Goal: Communication & Community: Answer question/provide support

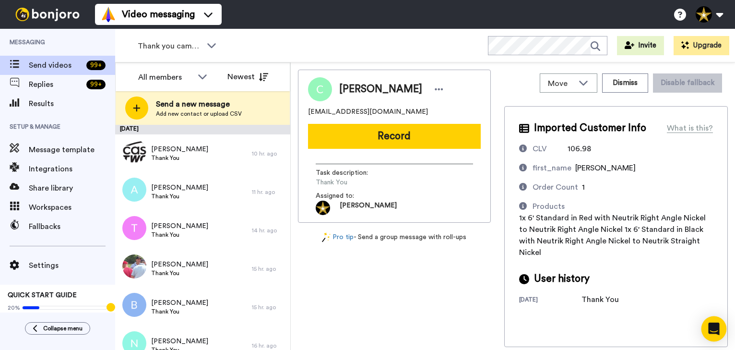
click at [715, 332] on icon "Open Intercom Messenger" at bounding box center [714, 328] width 12 height 12
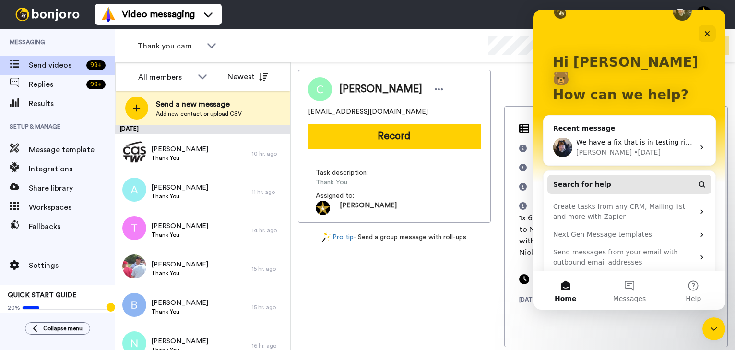
scroll to position [35, 0]
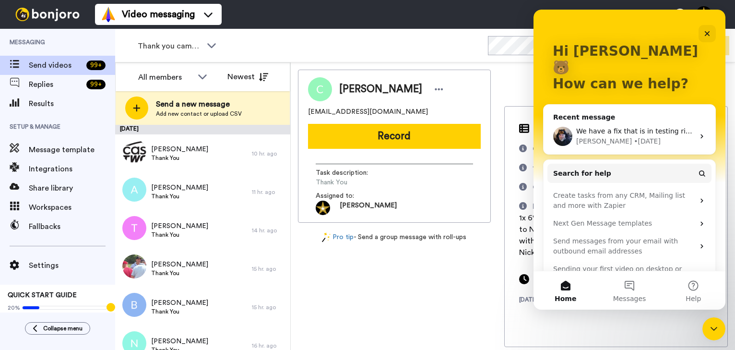
click at [634, 136] on div "• 1w ago" at bounding box center [647, 141] width 27 height 10
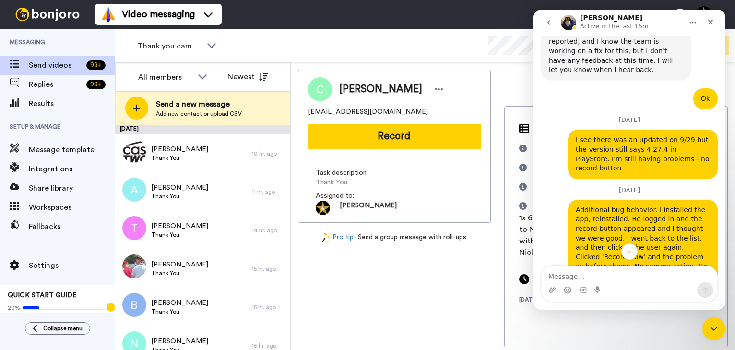
scroll to position [589, 0]
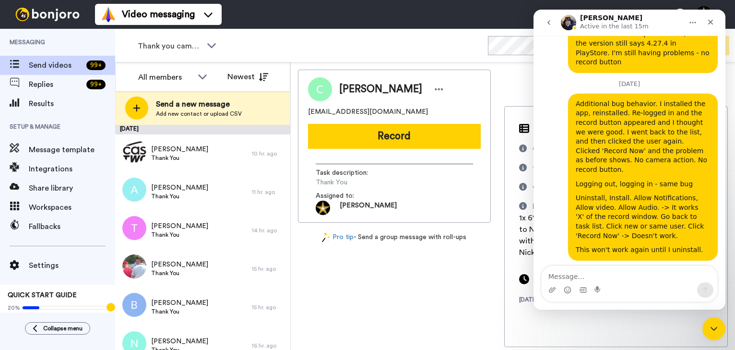
click at [616, 274] on textarea "Message…" at bounding box center [630, 274] width 176 height 16
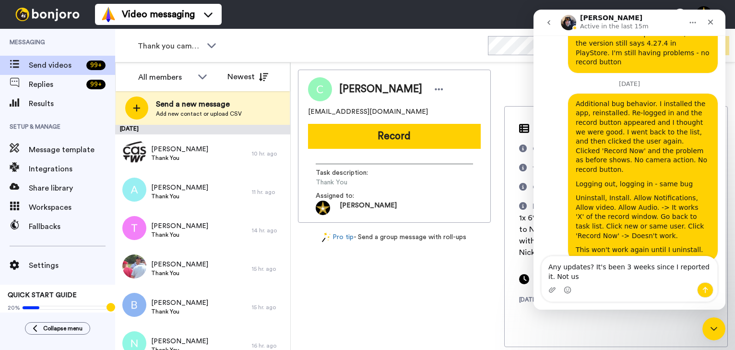
scroll to position [599, 0]
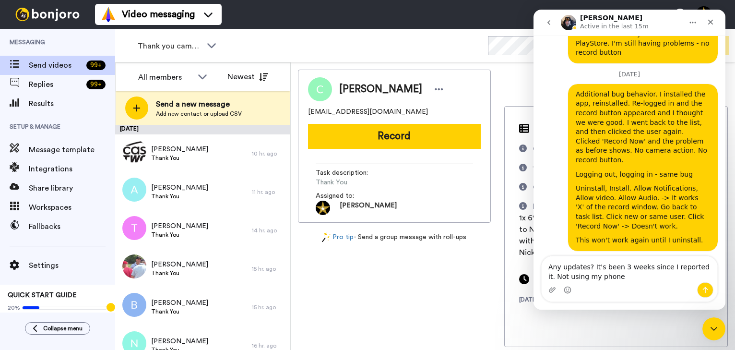
drag, startPoint x: 698, startPoint y: 267, endPoint x: 703, endPoint y: 277, distance: 11.2
click at [703, 277] on textarea "Any updates? It's been 3 weeks since I reported it. Not using my phone" at bounding box center [630, 269] width 176 height 26
click at [694, 266] on textarea "Any updates? It's been 3 weeks since I reported it. Using my desktop has not be…" at bounding box center [630, 269] width 176 height 26
click at [678, 275] on textarea "Any updates? It's been 3 weeks since I reported the bug. Using my desktop has n…" at bounding box center [630, 269] width 176 height 26
type textarea "Any updates? It's been 3 weeks since I reported the bug. Using my desktop has n…"
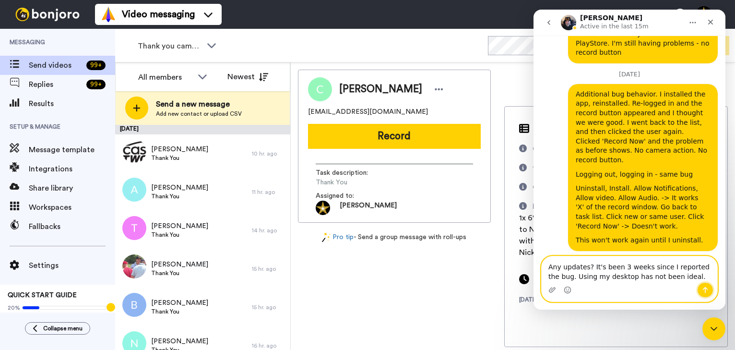
click at [704, 290] on icon "Send a message…" at bounding box center [705, 290] width 8 height 8
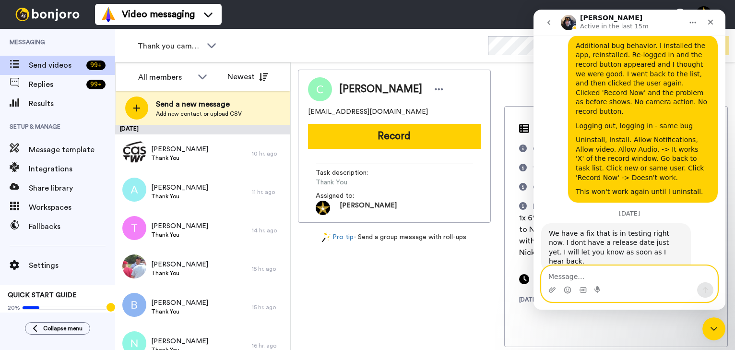
scroll to position [650, 0]
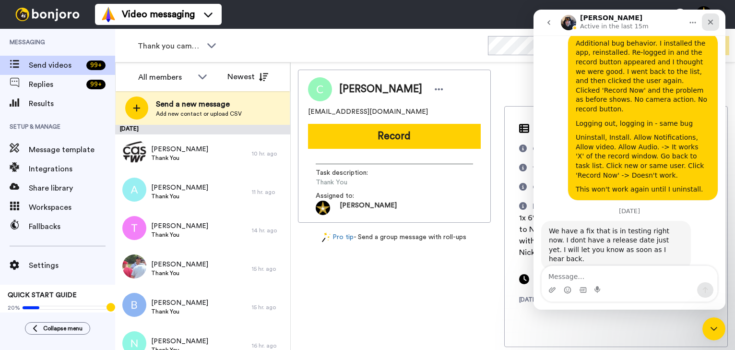
click at [711, 19] on icon "Close" at bounding box center [711, 22] width 8 height 8
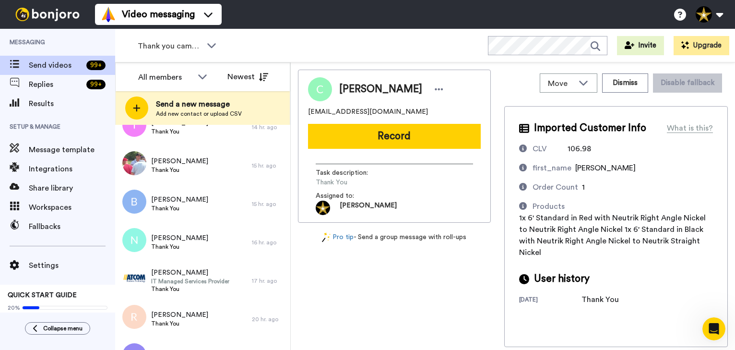
scroll to position [255, 0]
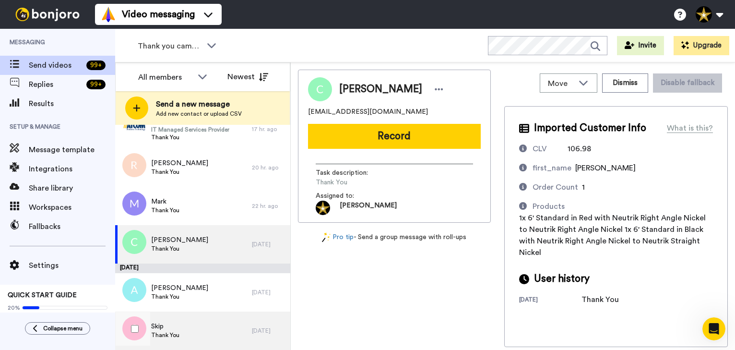
click at [181, 321] on div "Skip Thank You" at bounding box center [183, 330] width 137 height 38
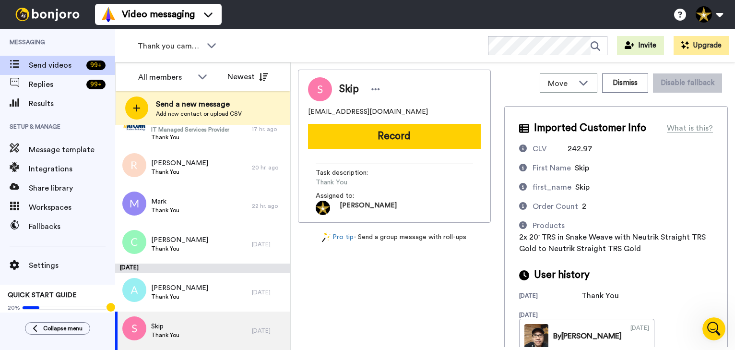
click at [407, 135] on button "Record" at bounding box center [394, 136] width 173 height 25
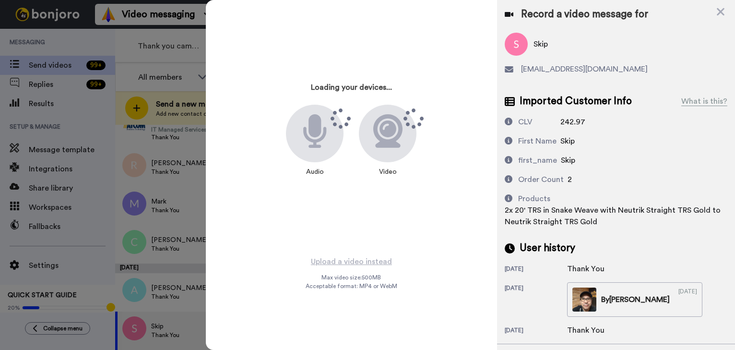
scroll to position [619, 0]
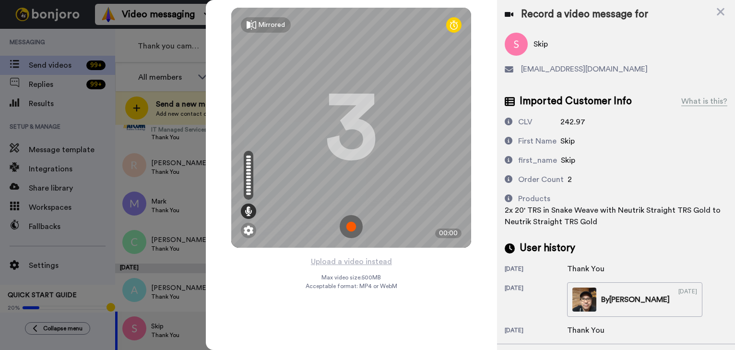
click at [350, 222] on img at bounding box center [351, 226] width 23 height 23
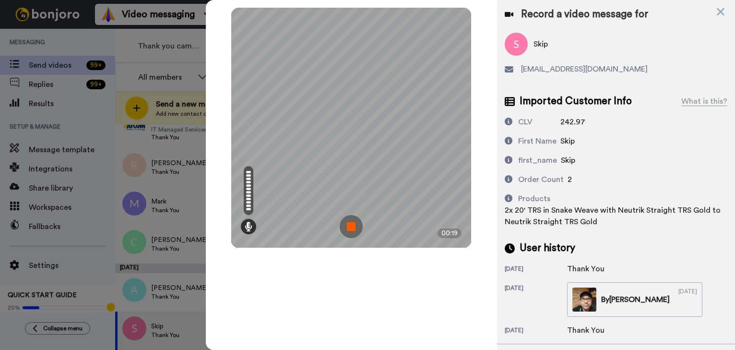
click at [355, 225] on img at bounding box center [351, 226] width 23 height 23
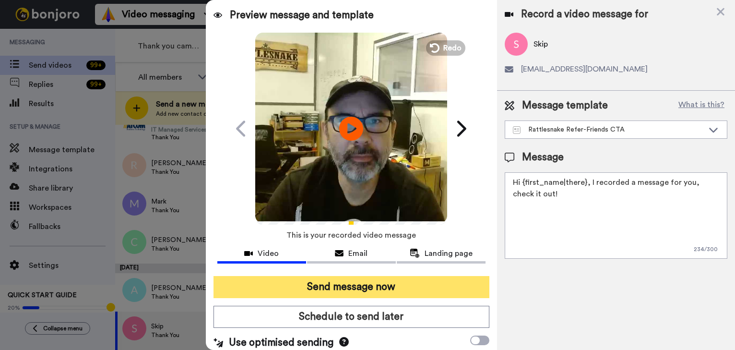
click at [401, 280] on button "Send message now" at bounding box center [352, 287] width 276 height 22
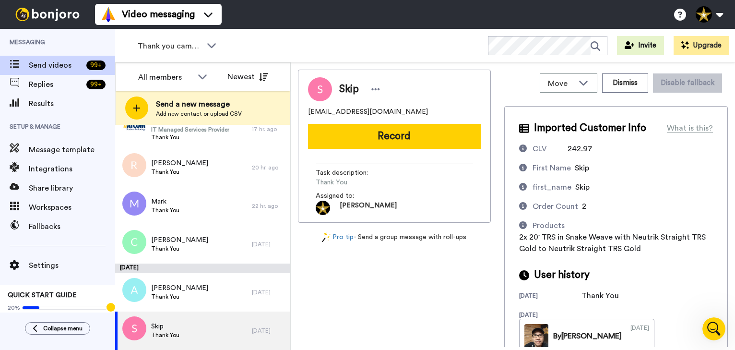
scroll to position [650, 0]
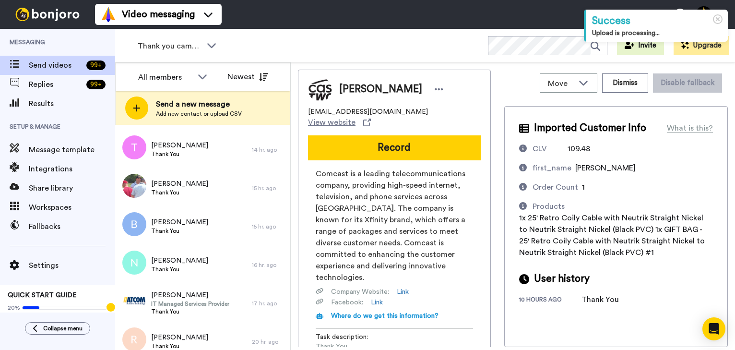
scroll to position [216, 0]
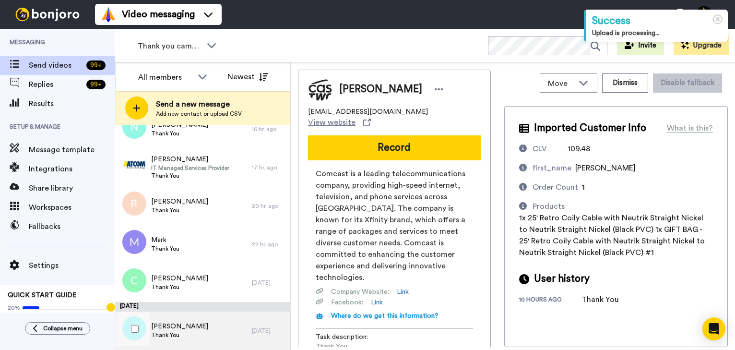
drag, startPoint x: 189, startPoint y: 334, endPoint x: 194, endPoint y: 332, distance: 6.4
click at [189, 334] on div "Andy Thank You" at bounding box center [183, 330] width 137 height 38
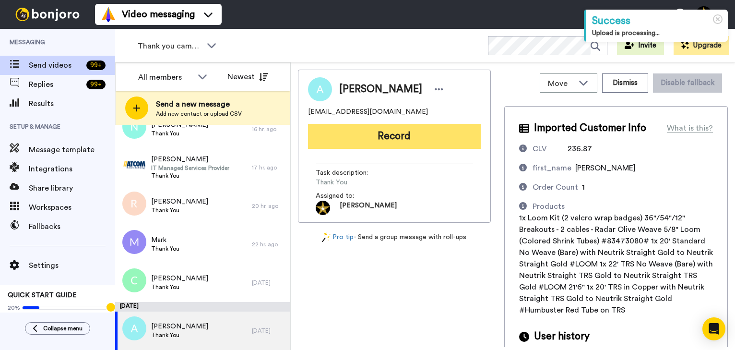
click at [397, 139] on button "Record" at bounding box center [394, 136] width 173 height 25
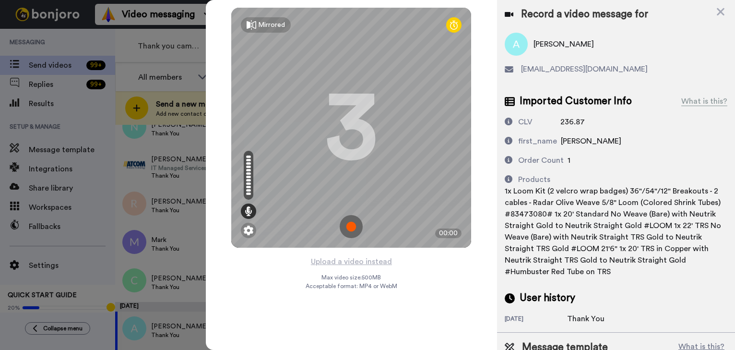
click at [349, 221] on img at bounding box center [351, 226] width 23 height 23
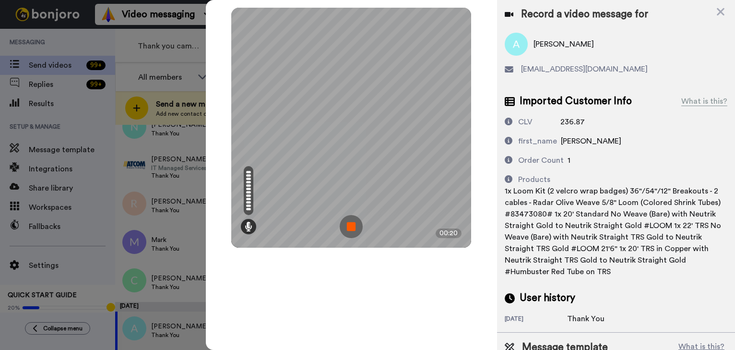
click at [349, 221] on img at bounding box center [351, 226] width 23 height 23
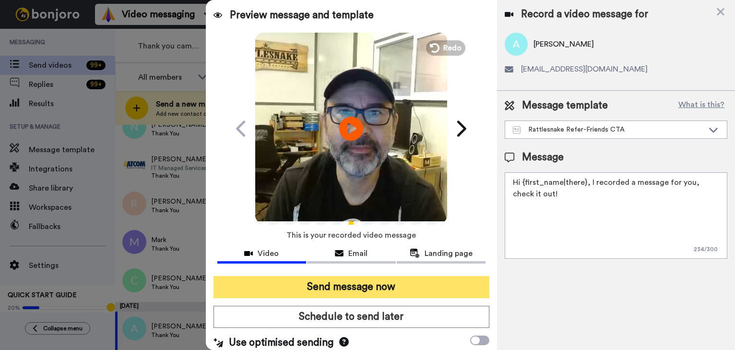
click at [372, 287] on button "Send message now" at bounding box center [352, 287] width 276 height 22
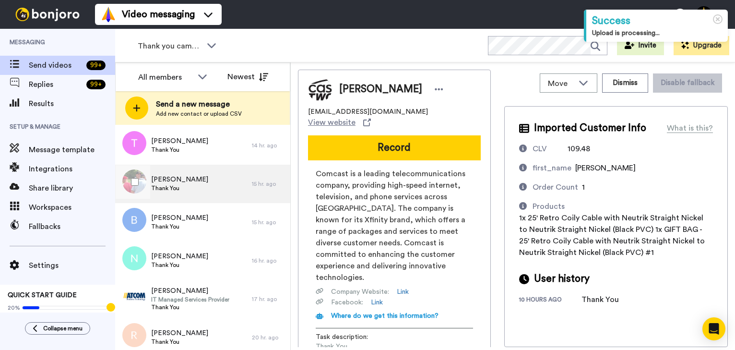
scroll to position [168, 0]
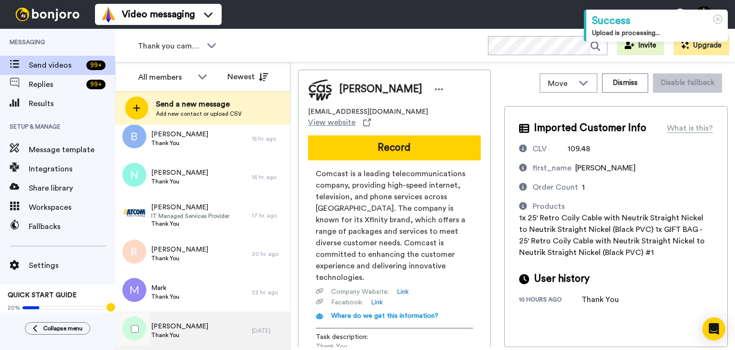
click at [192, 330] on div "Curtis Thank You" at bounding box center [183, 330] width 137 height 38
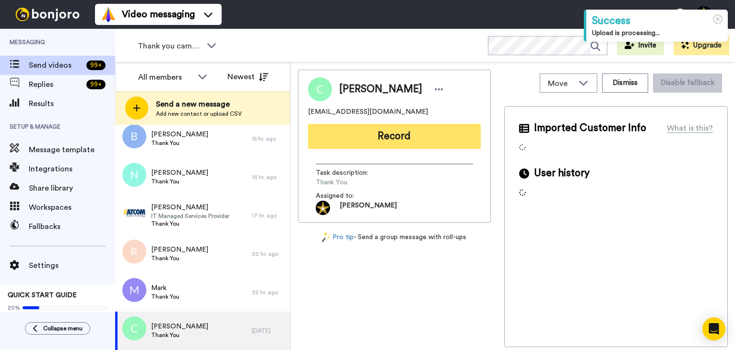
click at [396, 142] on button "Record" at bounding box center [394, 136] width 173 height 25
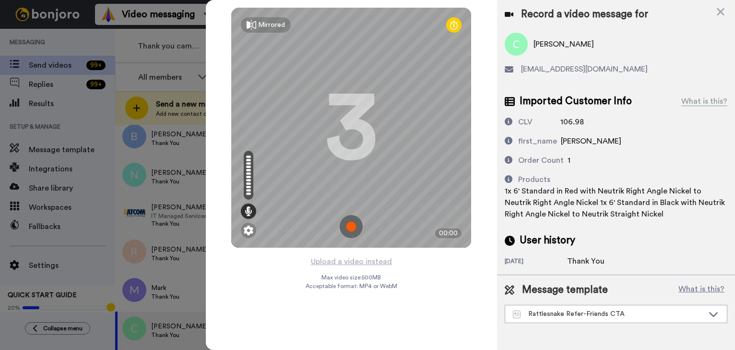
click at [354, 226] on img at bounding box center [351, 226] width 23 height 23
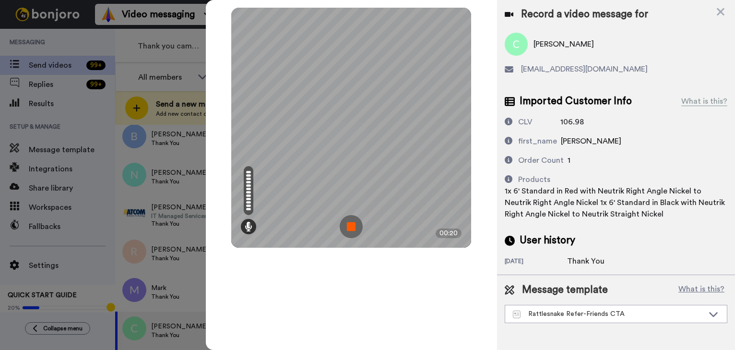
click at [354, 226] on img at bounding box center [351, 226] width 23 height 23
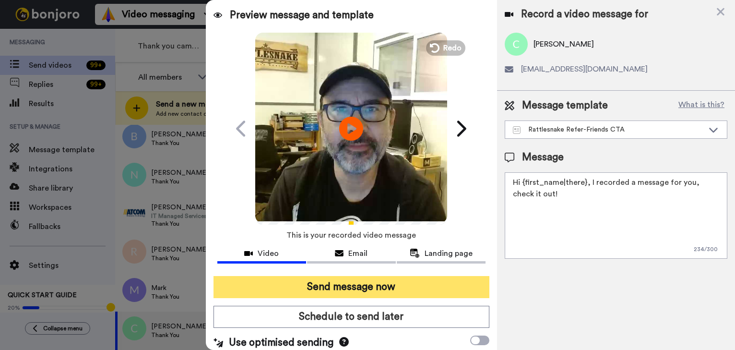
click at [357, 285] on button "Send message now" at bounding box center [352, 287] width 276 height 22
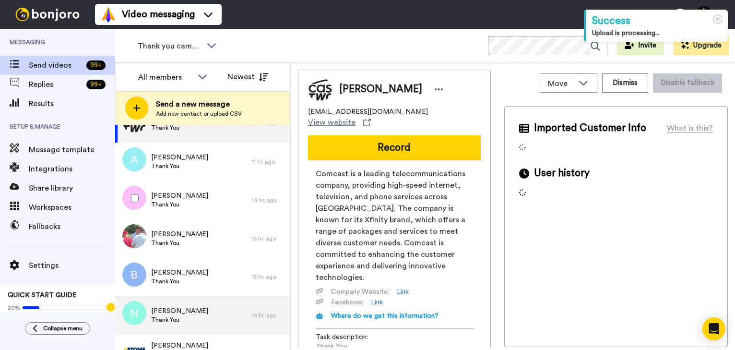
scroll to position [130, 0]
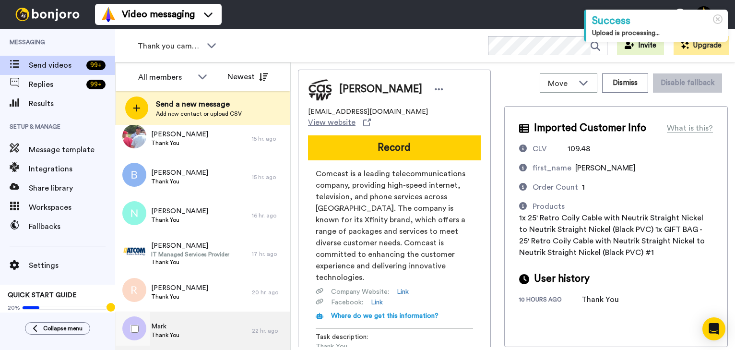
click at [197, 325] on div "[PERSON_NAME] Thank You" at bounding box center [183, 330] width 137 height 38
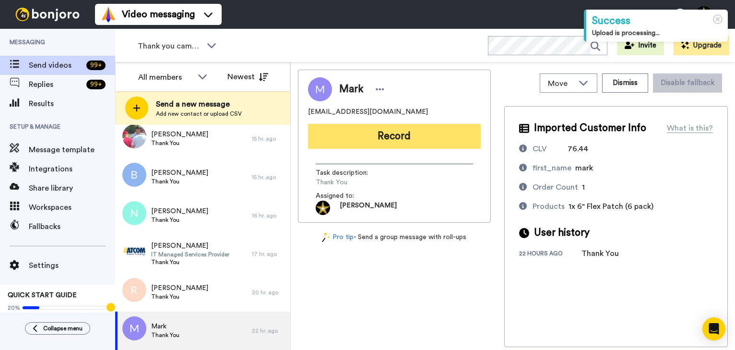
click at [396, 138] on button "Record" at bounding box center [394, 136] width 173 height 25
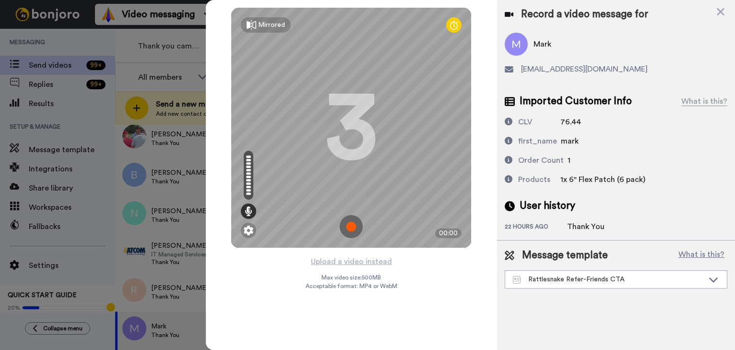
click at [351, 228] on img at bounding box center [351, 226] width 23 height 23
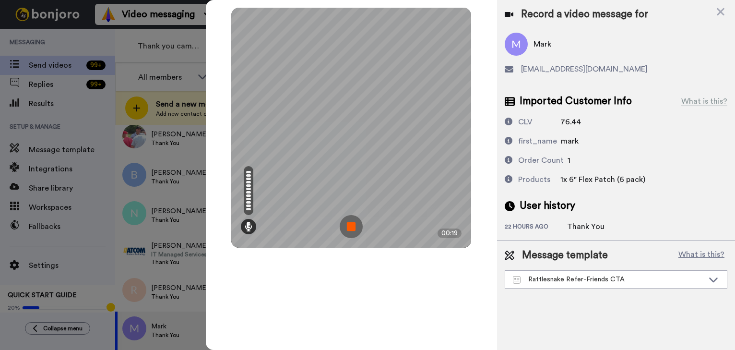
click at [351, 228] on img at bounding box center [351, 226] width 23 height 23
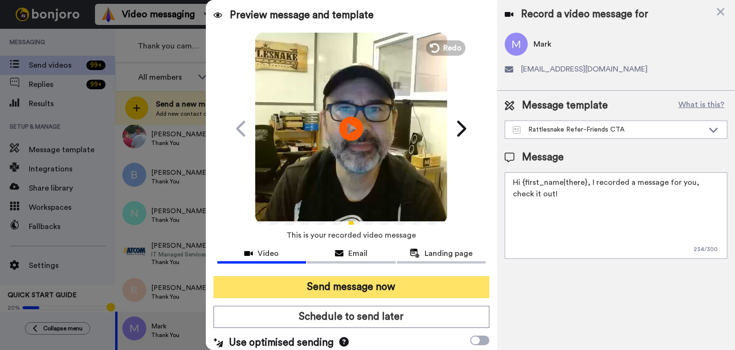
click at [430, 289] on button "Send message now" at bounding box center [352, 287] width 276 height 22
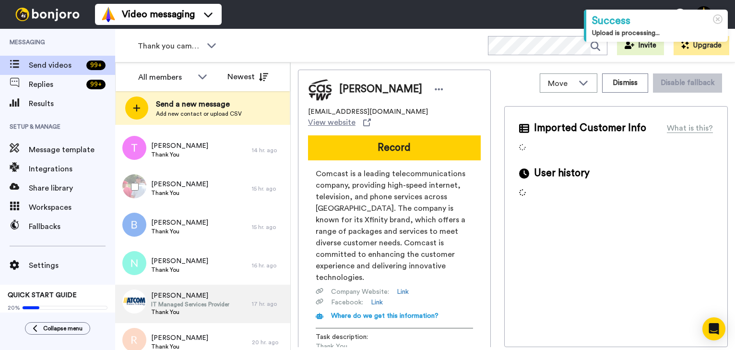
scroll to position [92, 0]
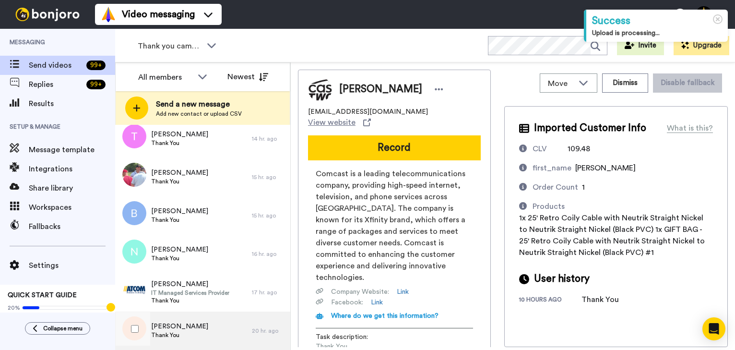
click at [178, 327] on div "Richard Thank You" at bounding box center [183, 330] width 137 height 38
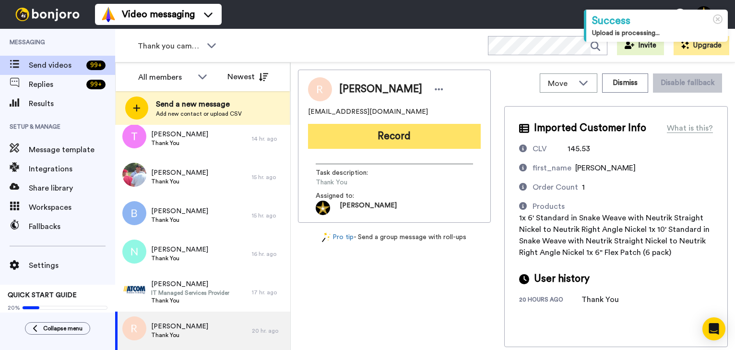
click at [388, 139] on button "Record" at bounding box center [394, 136] width 173 height 25
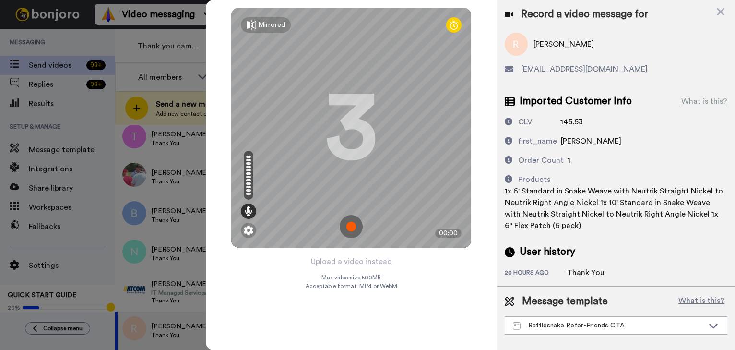
click at [354, 231] on img at bounding box center [351, 226] width 23 height 23
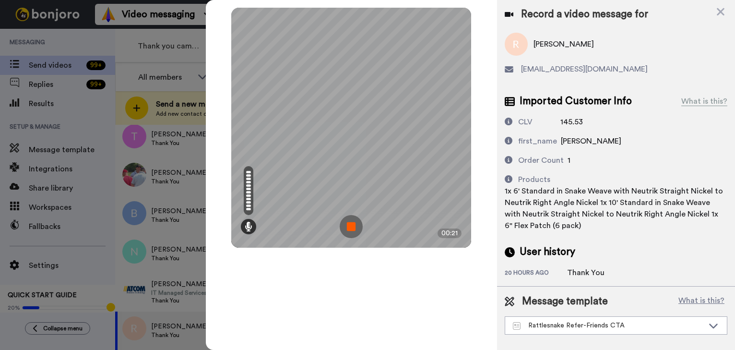
click at [346, 232] on img at bounding box center [351, 226] width 23 height 23
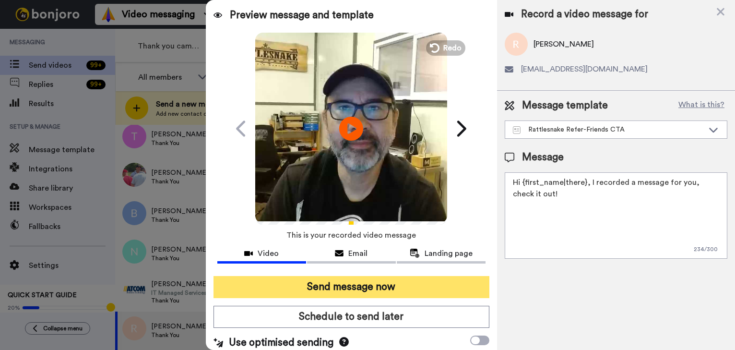
click at [366, 291] on button "Send message now" at bounding box center [352, 287] width 276 height 22
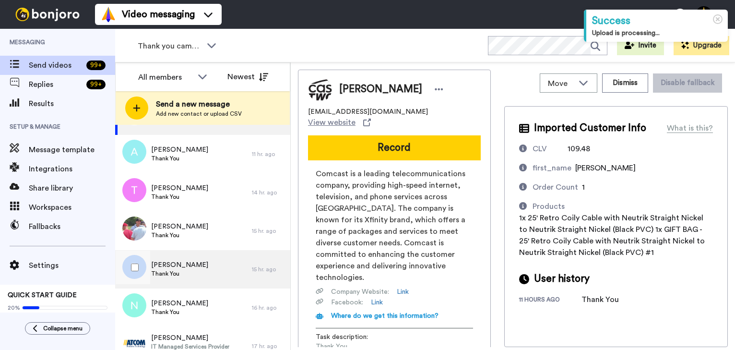
scroll to position [53, 0]
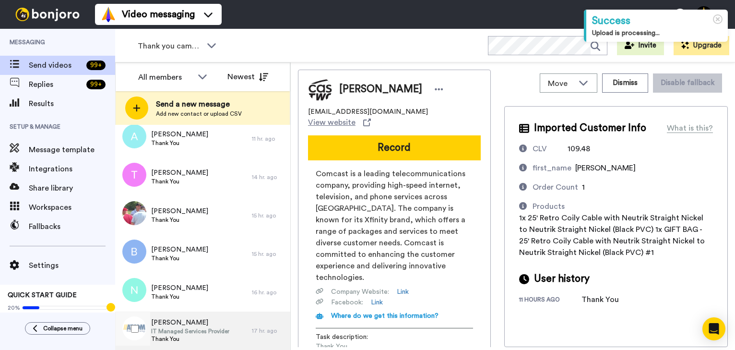
click at [190, 324] on span "Bryan" at bounding box center [190, 323] width 78 height 10
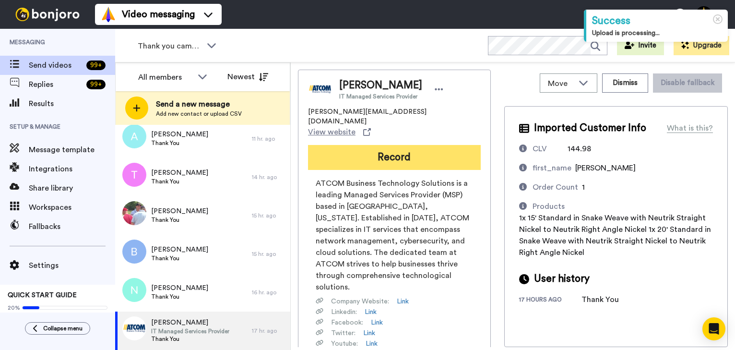
click at [392, 145] on button "Record" at bounding box center [394, 157] width 173 height 25
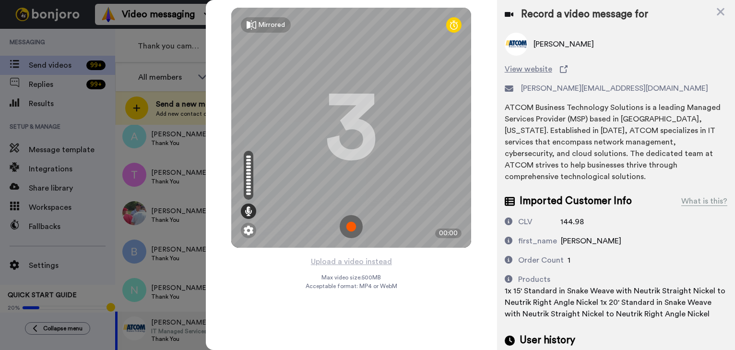
click at [349, 225] on img at bounding box center [351, 226] width 23 height 23
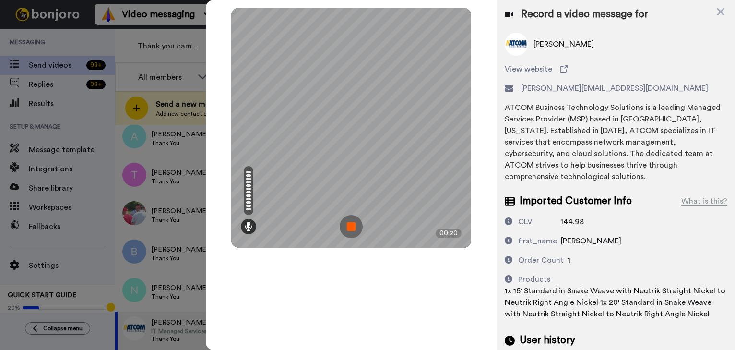
click at [344, 222] on img at bounding box center [351, 226] width 23 height 23
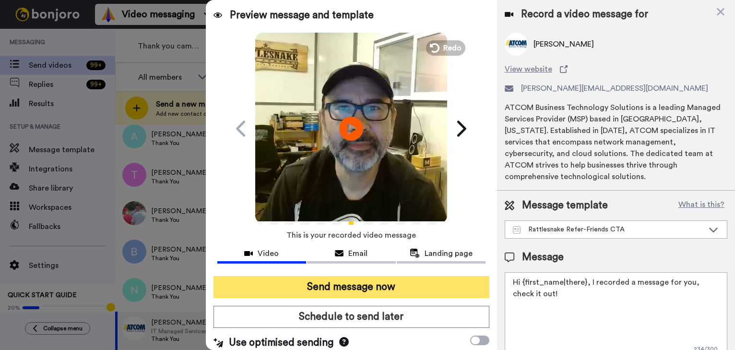
click at [378, 285] on button "Send message now" at bounding box center [352, 287] width 276 height 22
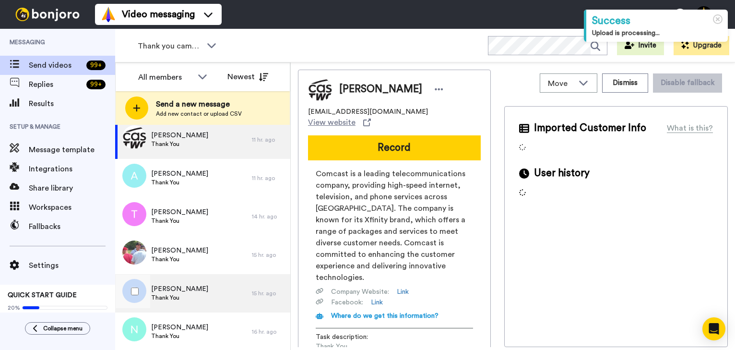
scroll to position [15, 0]
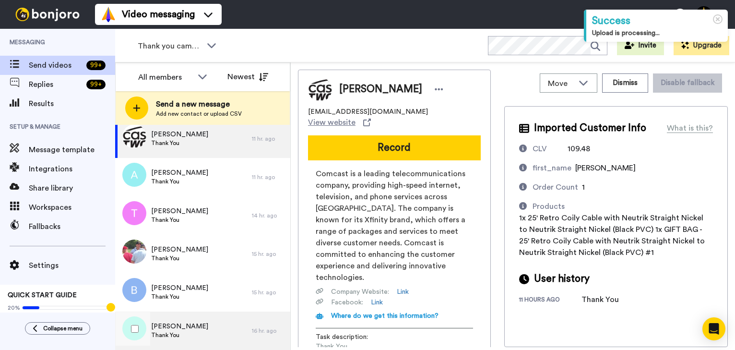
click at [168, 327] on span "[PERSON_NAME]" at bounding box center [179, 326] width 57 height 10
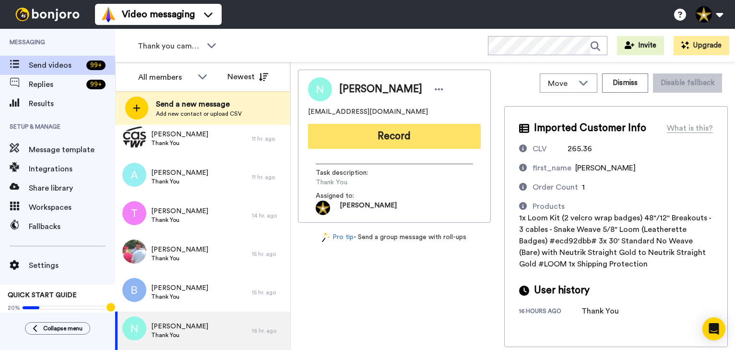
click at [387, 131] on button "Record" at bounding box center [394, 136] width 173 height 25
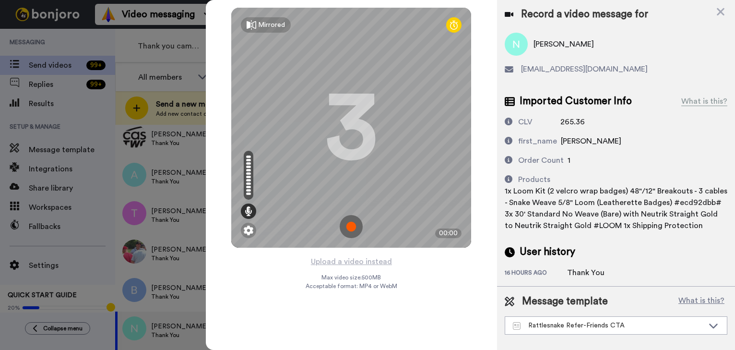
click at [350, 226] on img at bounding box center [351, 226] width 23 height 23
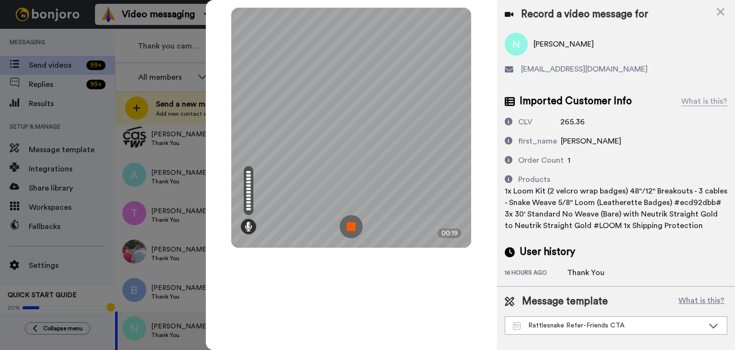
click at [350, 226] on img at bounding box center [351, 226] width 23 height 23
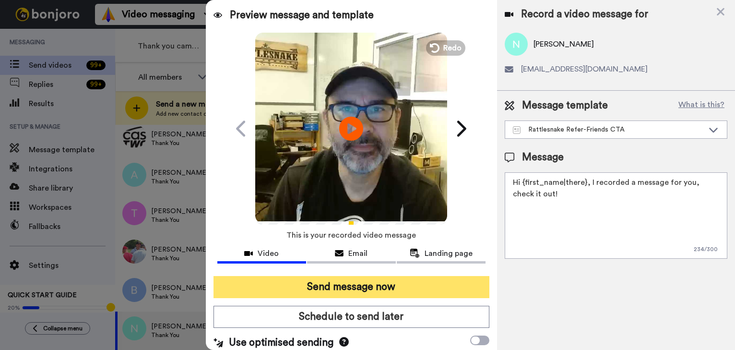
click at [371, 288] on button "Send message now" at bounding box center [352, 287] width 276 height 22
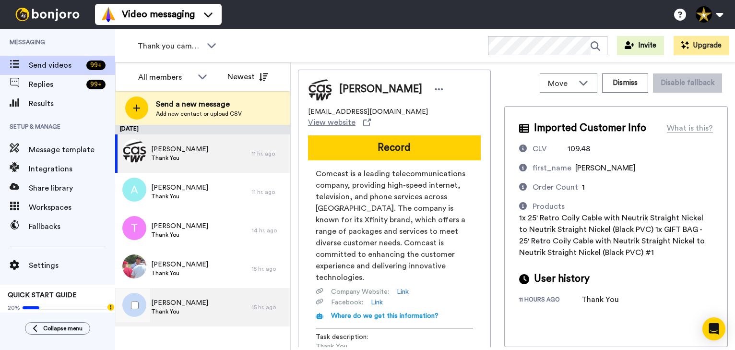
click at [180, 307] on div "Brandon Thank You" at bounding box center [183, 307] width 137 height 38
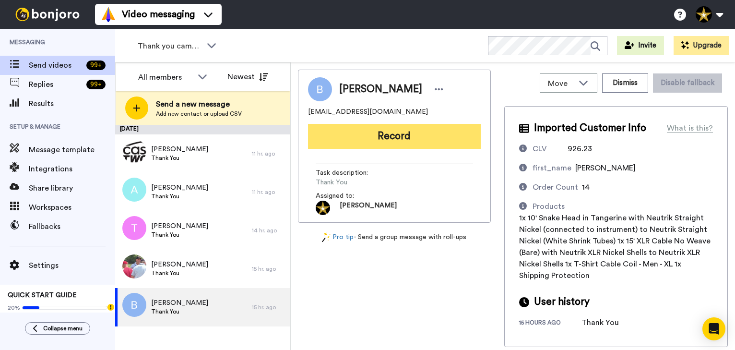
click at [399, 137] on button "Record" at bounding box center [394, 136] width 173 height 25
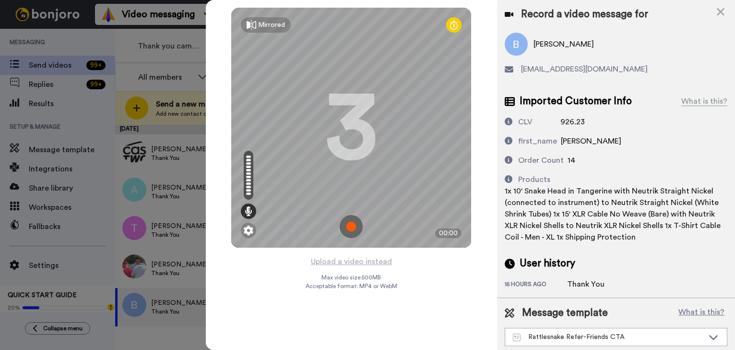
click at [352, 230] on img at bounding box center [351, 226] width 23 height 23
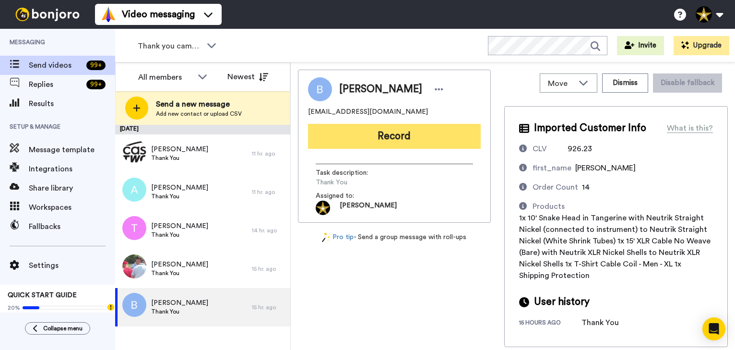
click at [409, 138] on button "Record" at bounding box center [394, 136] width 173 height 25
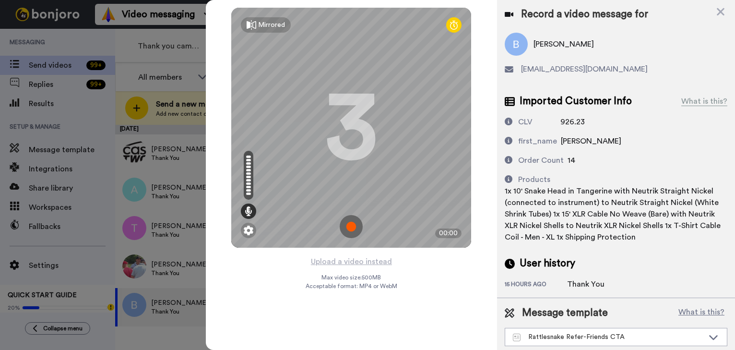
click at [352, 230] on img at bounding box center [351, 226] width 23 height 23
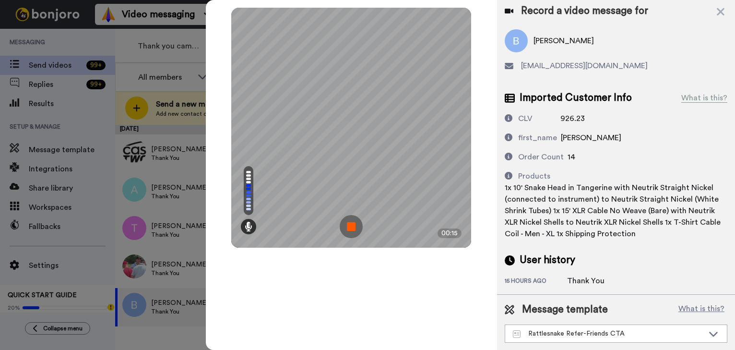
scroll to position [4, 0]
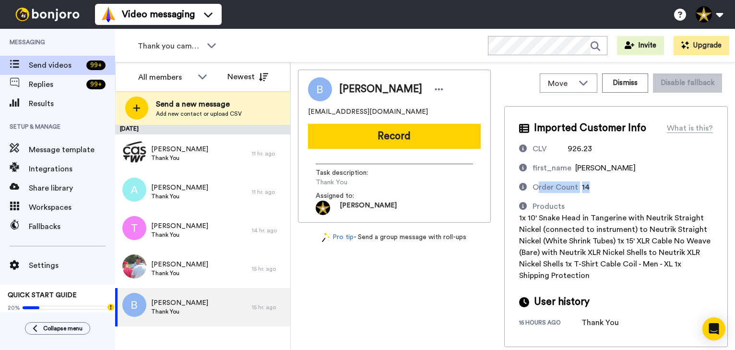
drag, startPoint x: 555, startPoint y: 188, endPoint x: 627, endPoint y: 184, distance: 72.1
click at [627, 184] on div "Order Count 14" at bounding box center [616, 187] width 194 height 12
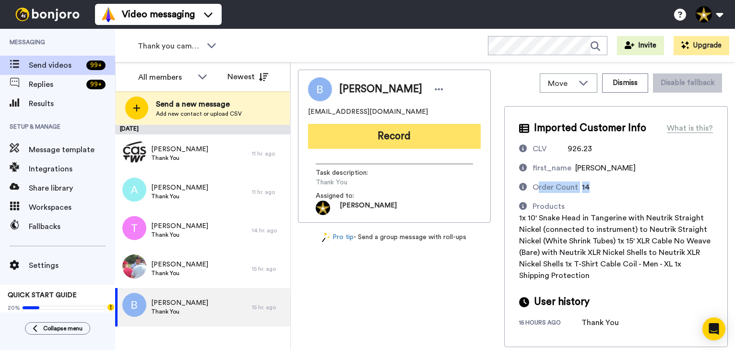
click at [401, 132] on button "Record" at bounding box center [394, 136] width 173 height 25
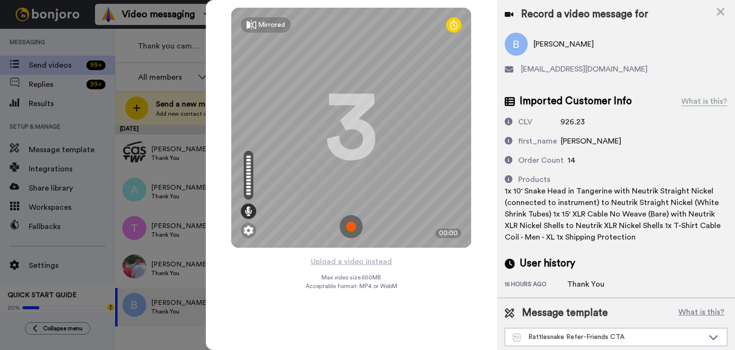
click at [354, 226] on img at bounding box center [351, 226] width 23 height 23
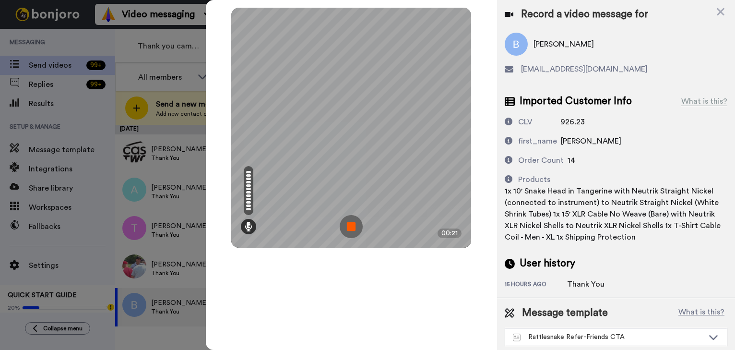
click at [354, 226] on img at bounding box center [351, 226] width 23 height 23
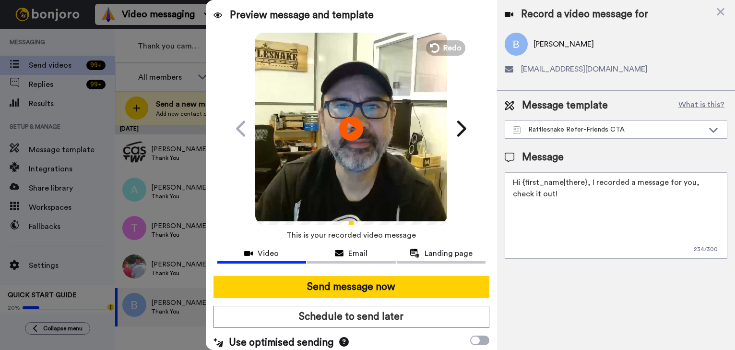
drag, startPoint x: 355, startPoint y: 285, endPoint x: 707, endPoint y: 232, distance: 356.0
click at [355, 284] on button "Send message now" at bounding box center [352, 287] width 276 height 22
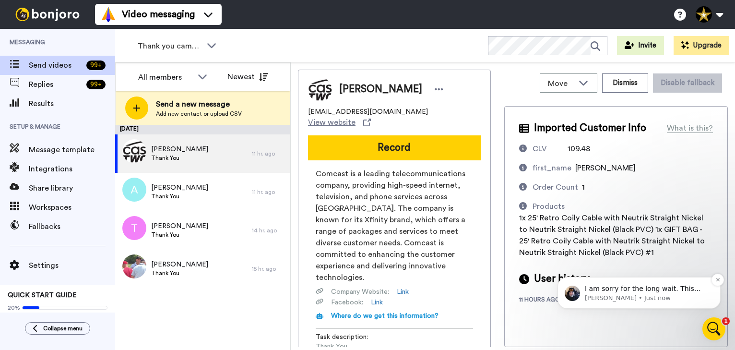
click at [663, 292] on span "I am sorry for the long wait. This one is not a simple, quick fix, I am afraid.…" at bounding box center [647, 327] width 124 height 84
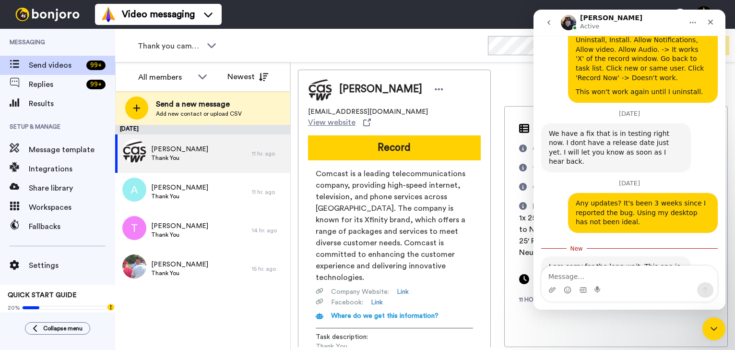
scroll to position [750, 0]
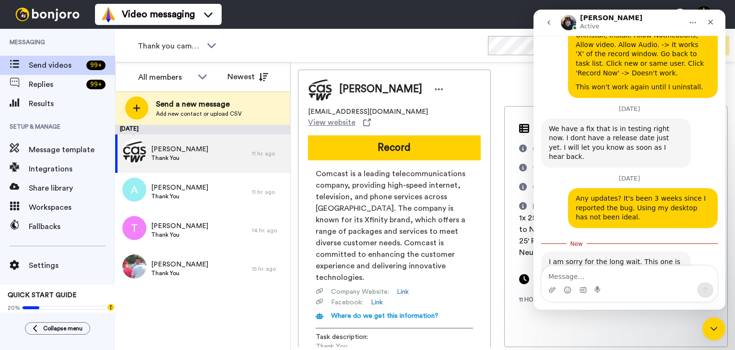
click at [597, 273] on textarea "Message…" at bounding box center [630, 274] width 176 height 16
type textarea "ok"
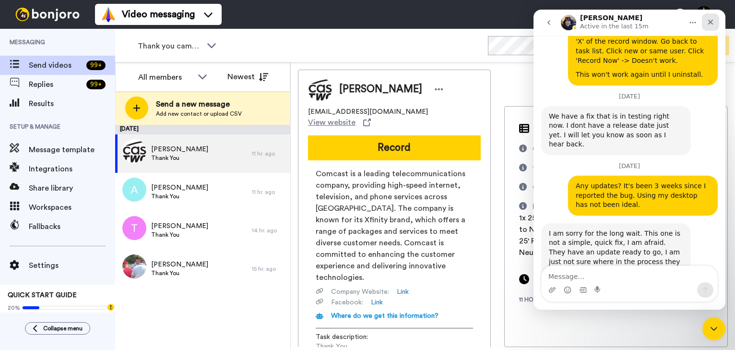
click at [714, 18] on div "Close" at bounding box center [710, 21] width 17 height 17
